Goal: Transaction & Acquisition: Download file/media

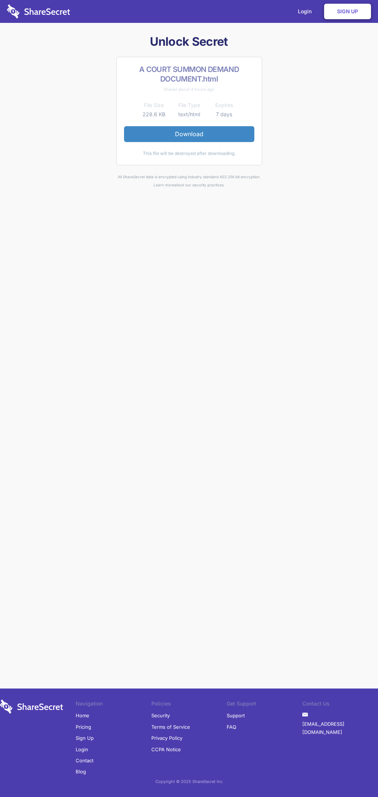
click at [189, 134] on link "Download" at bounding box center [189, 134] width 130 height 16
